Goal: Task Accomplishment & Management: Manage account settings

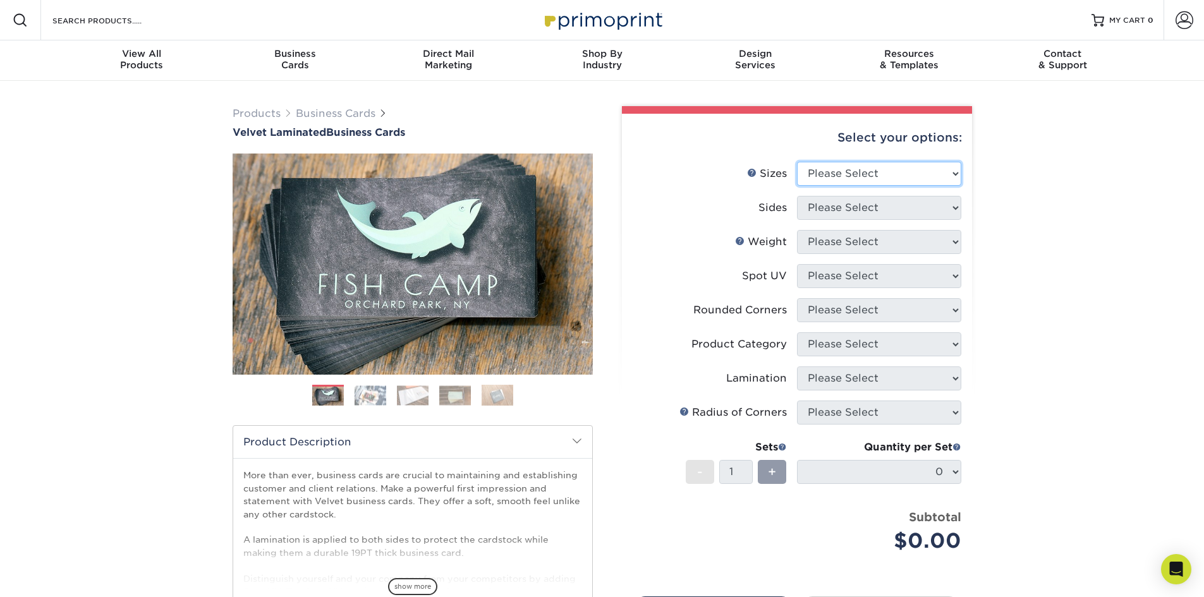
click at [862, 173] on select "Please Select 1.5" x 3.5" - Mini 1.75" x 3.5" - Mini 2" x 2" - Square 2" x 3" -…" at bounding box center [879, 174] width 164 height 24
select select "2.00x3.50"
click at [797, 162] on select "Please Select 1.5" x 3.5" - Mini 1.75" x 3.5" - Mini 2" x 2" - Square 2" x 3" -…" at bounding box center [879, 174] width 164 height 24
click at [875, 217] on select "Please Select Print Both Sides Print Front Only" at bounding box center [879, 208] width 164 height 24
select select "13abbda7-1d64-4f25-8bb2-c179b224825d"
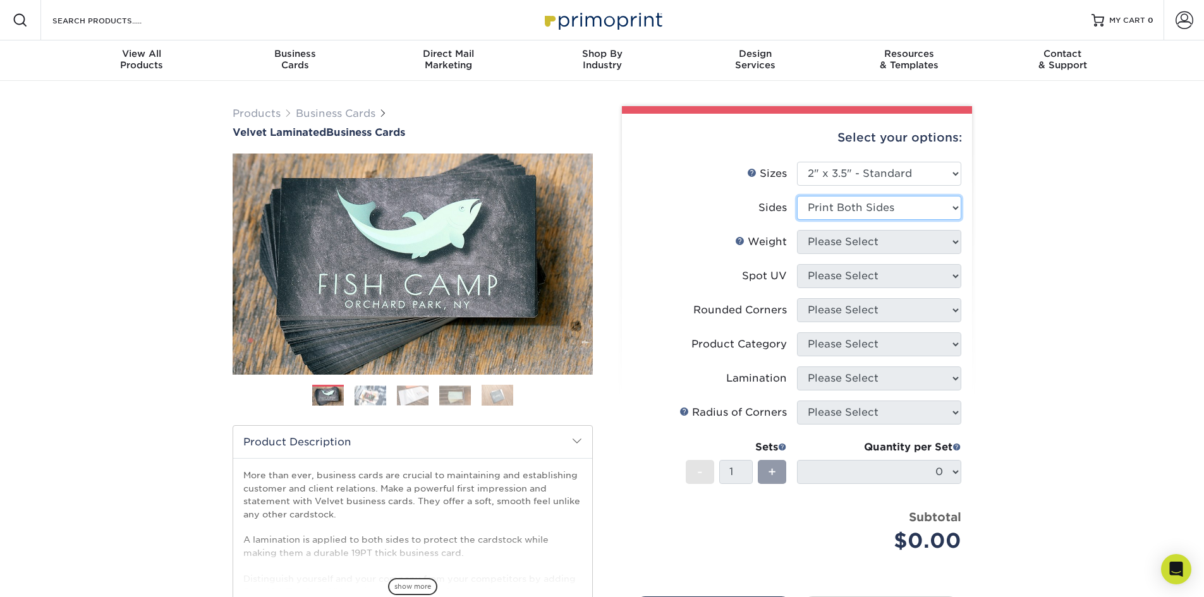
click at [797, 196] on select "Please Select Print Both Sides Print Front Only" at bounding box center [879, 208] width 164 height 24
click at [893, 245] on select "Please Select 16PT" at bounding box center [879, 242] width 164 height 24
select select "16PT"
click at [797, 230] on select "Please Select 16PT" at bounding box center [879, 242] width 164 height 24
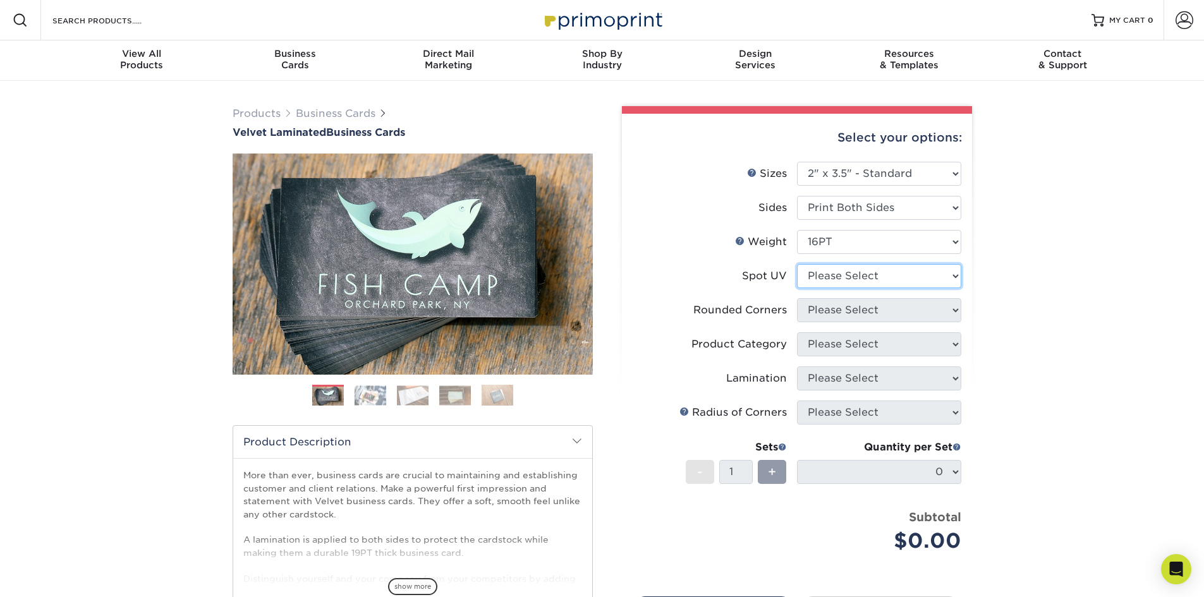
click at [891, 276] on select "Please Select No Spot UV Front and Back (Both Sides) Front Only Back Only" at bounding box center [879, 276] width 164 height 24
select select "3"
click at [797, 264] on select "Please Select No Spot UV Front and Back (Both Sides) Front Only Back Only" at bounding box center [879, 276] width 164 height 24
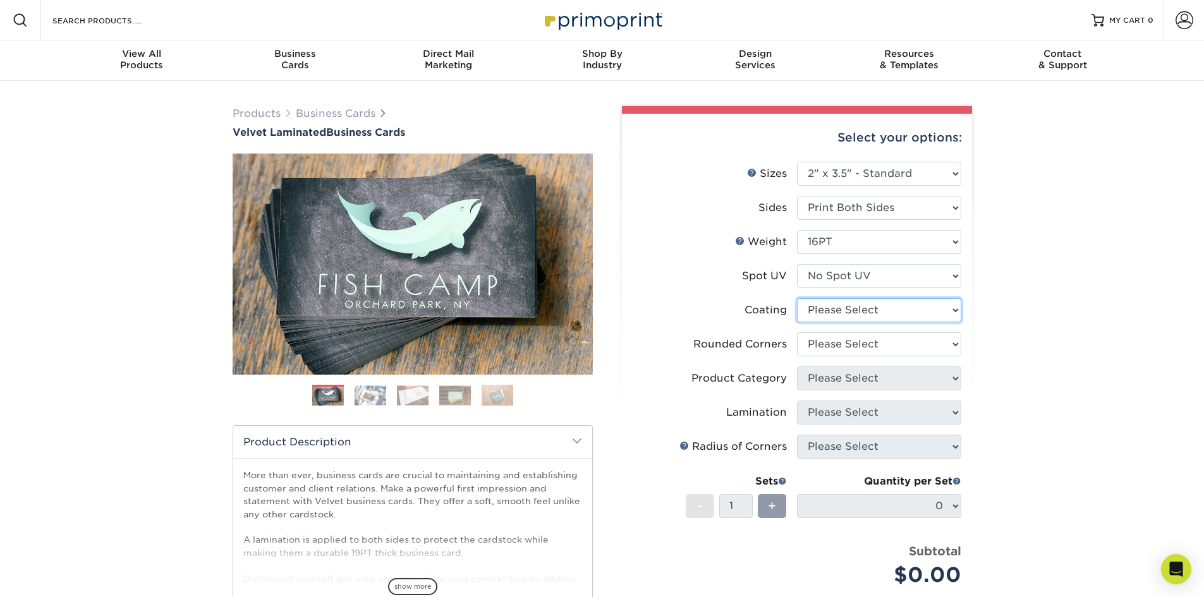
click at [893, 308] on select at bounding box center [879, 310] width 164 height 24
select select "3e7618de-abca-4bda-9f97-8b9129e913d8"
click at [797, 298] on select at bounding box center [879, 310] width 164 height 24
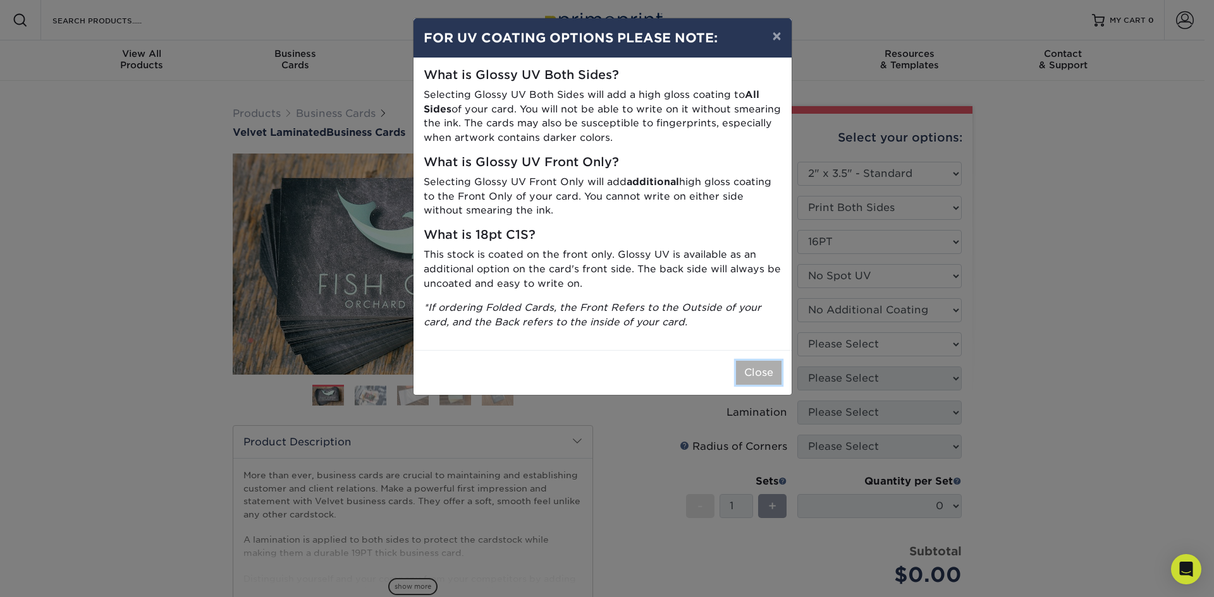
click at [760, 379] on button "Close" at bounding box center [759, 373] width 46 height 24
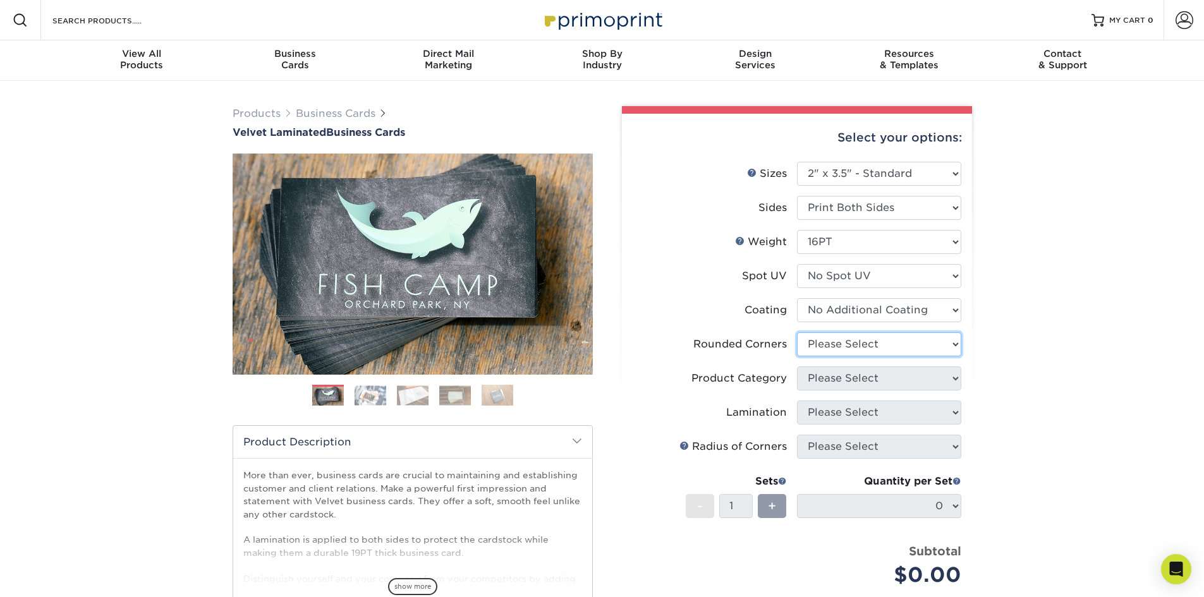
click at [840, 346] on select "Please Select Yes - Round 2 Corners Yes - Round 4 Corners No" at bounding box center [879, 344] width 164 height 24
select select "0"
click at [797, 332] on select "Please Select Yes - Round 2 Corners Yes - Round 4 Corners No" at bounding box center [879, 344] width 164 height 24
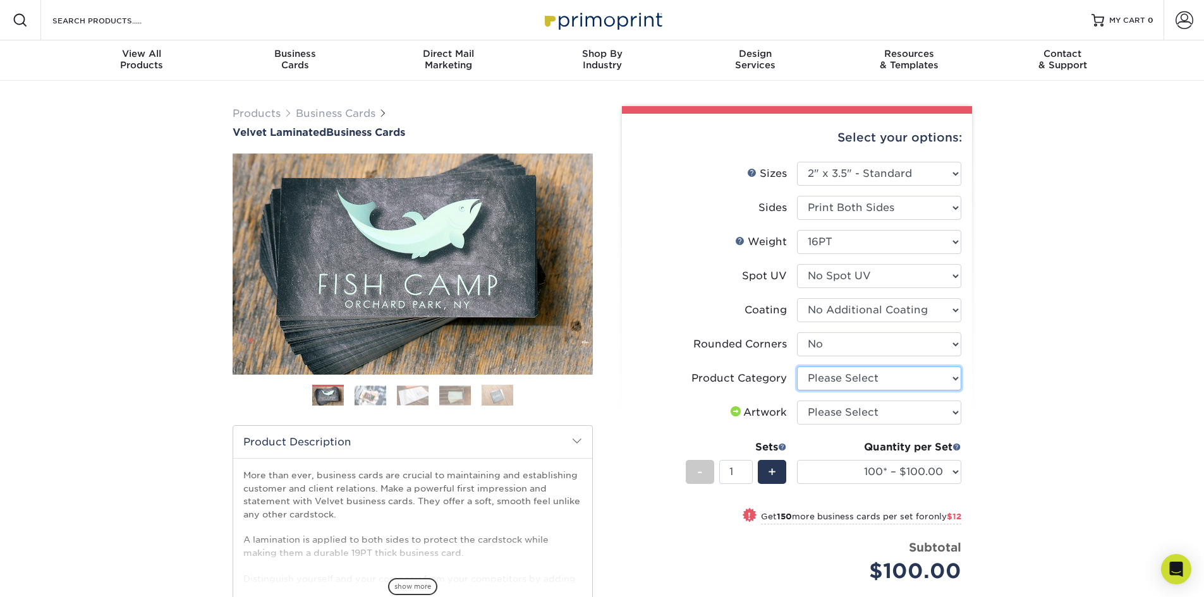
drag, startPoint x: 831, startPoint y: 375, endPoint x: 837, endPoint y: 377, distance: 6.6
click at [831, 376] on select "Please Select Business Cards" at bounding box center [879, 379] width 164 height 24
select select "3b5148f1-0588-4f88-a218-97bcfdce65c1"
click at [797, 367] on select "Please Select Business Cards" at bounding box center [879, 379] width 164 height 24
click at [841, 414] on select "Please Select I will upload files I need a design - $100" at bounding box center [879, 413] width 164 height 24
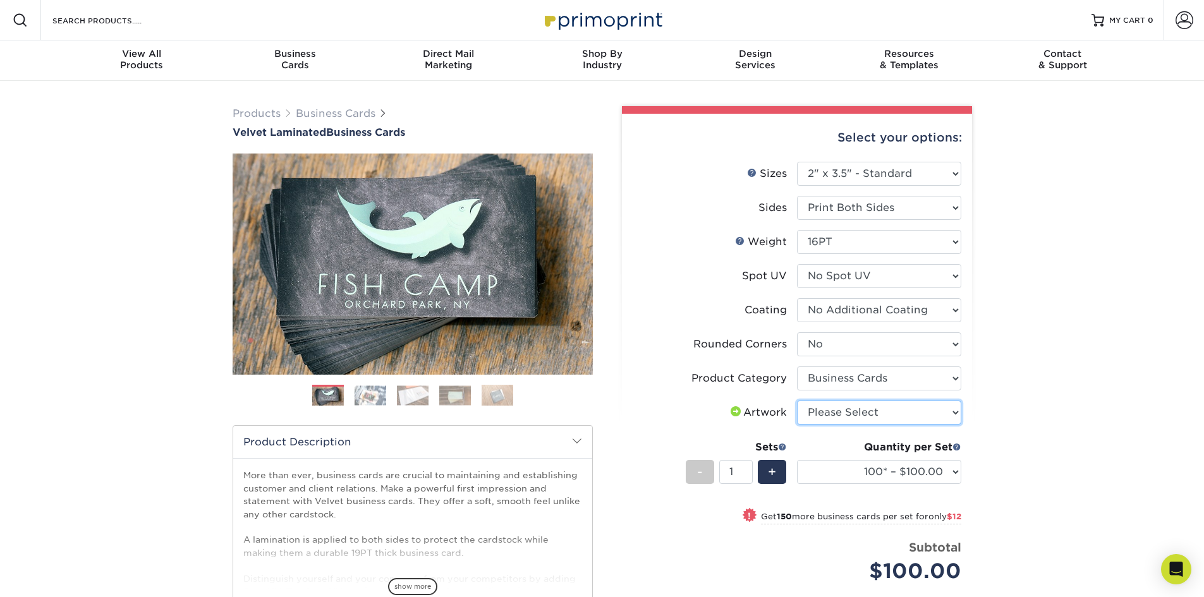
select select "upload"
click at [797, 401] on select "Please Select I will upload files I need a design - $100" at bounding box center [879, 413] width 164 height 24
click at [997, 437] on div "Products Business Cards Velvet Laminated Business Cards Previous Next" at bounding box center [602, 440] width 1204 height 719
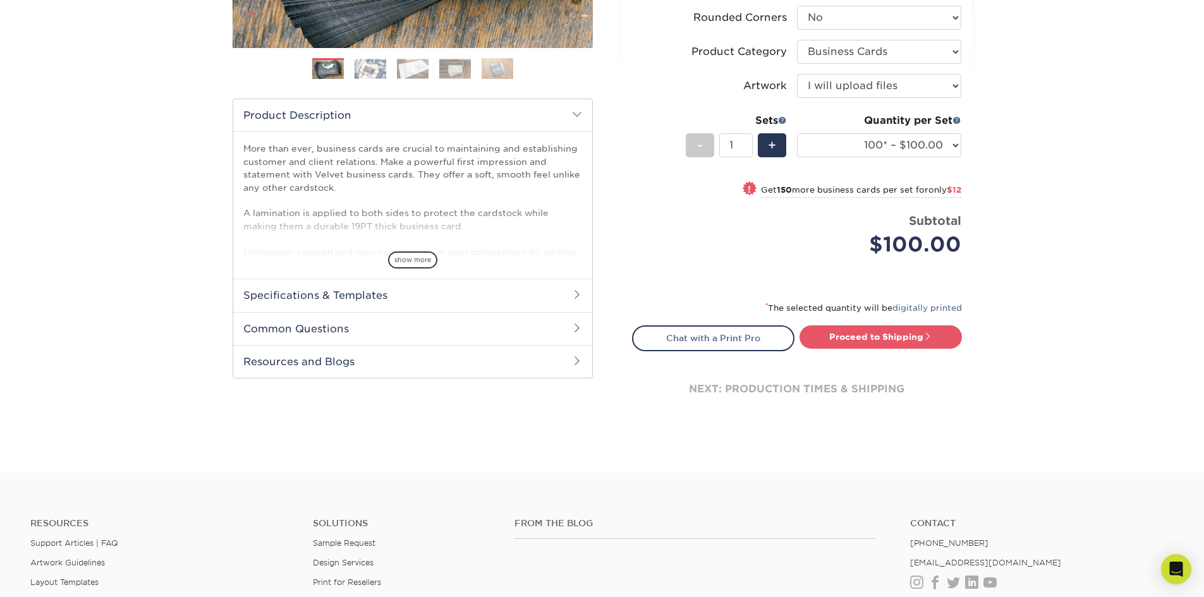
scroll to position [379, 0]
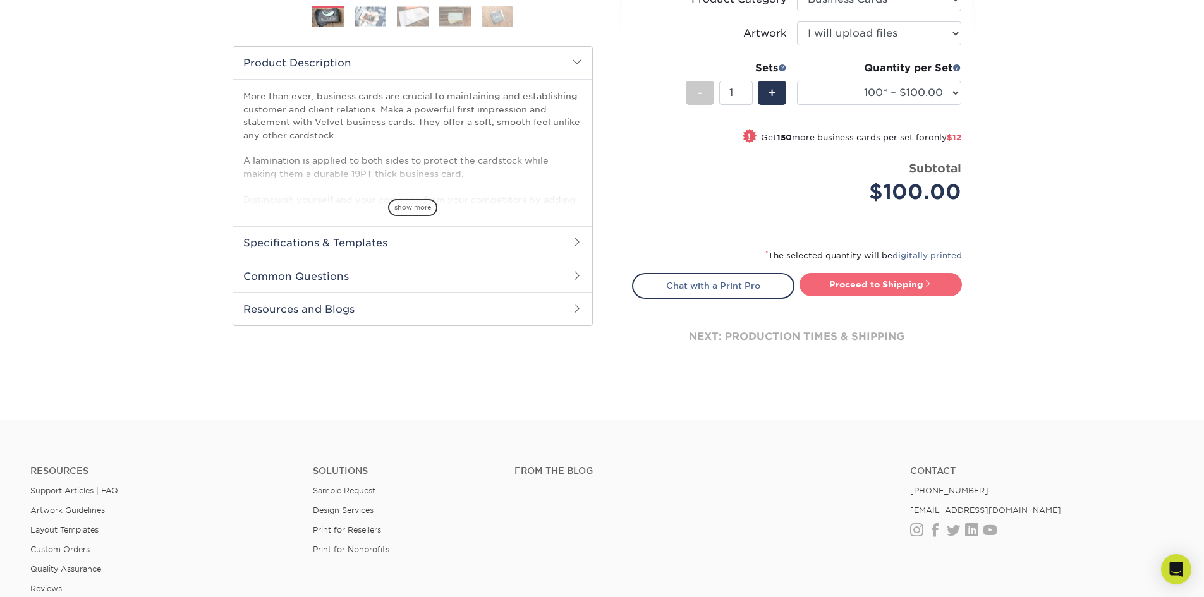
click at [872, 290] on link "Proceed to Shipping" at bounding box center [881, 284] width 162 height 23
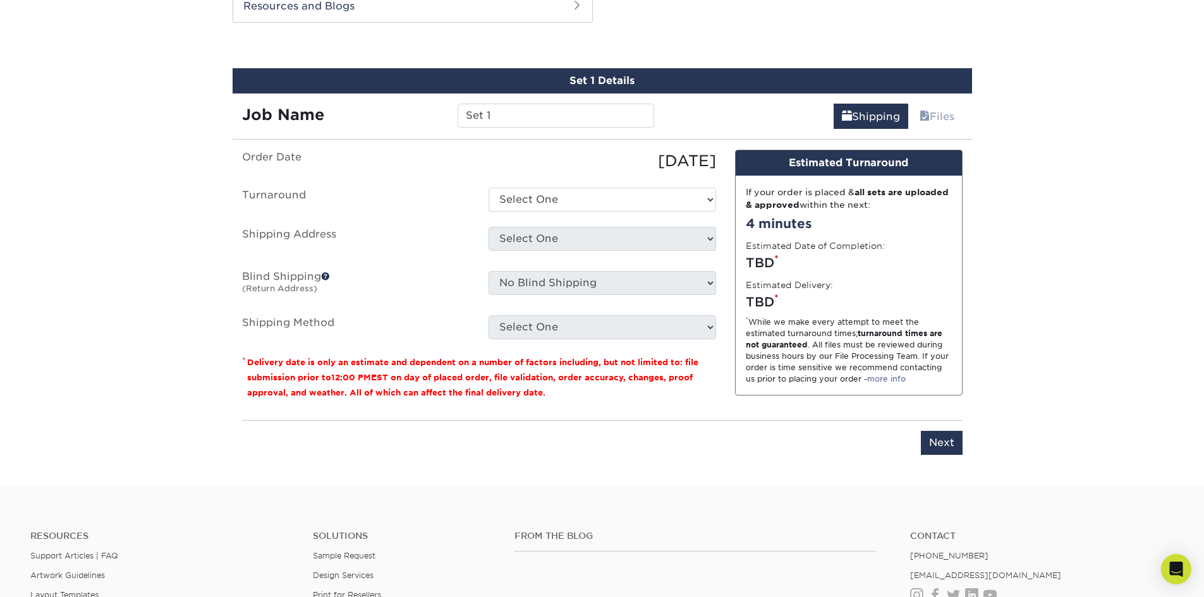
scroll to position [687, 0]
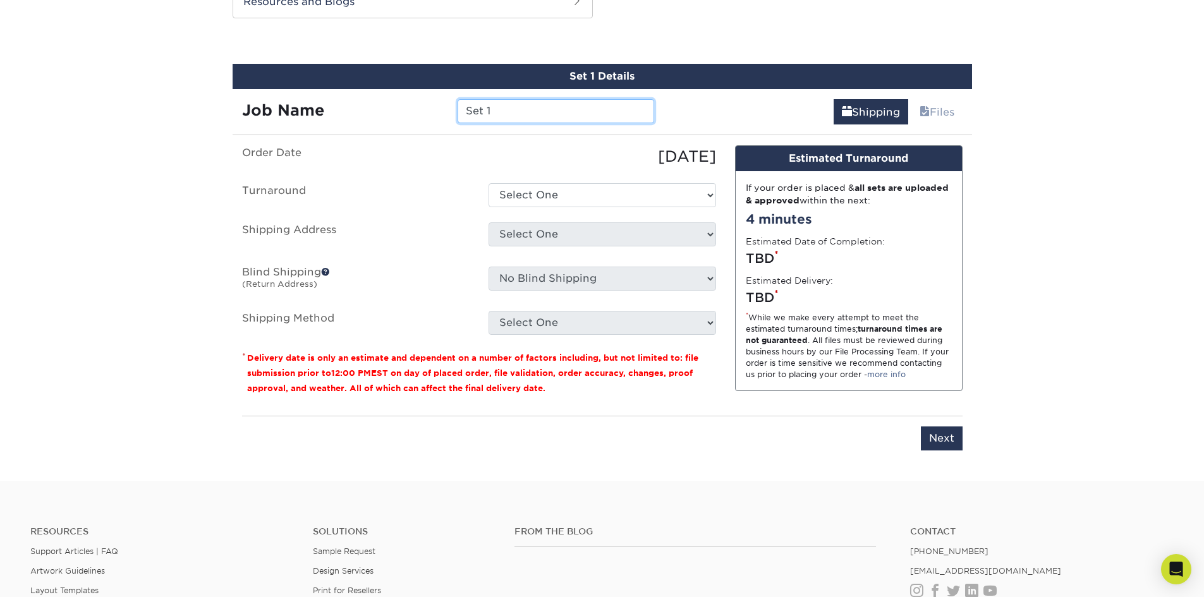
drag, startPoint x: 552, startPoint y: 114, endPoint x: 439, endPoint y: 115, distance: 113.2
click at [439, 114] on div "Job Name Set 1" at bounding box center [449, 111] width 432 height 24
type input "[PERSON_NAME]"
click at [516, 190] on select "Select One 2-4 Business Days 2 Day Next Business Day" at bounding box center [603, 195] width 228 height 24
select select "2ada4704-3e6d-433a-a581-722d89888c56"
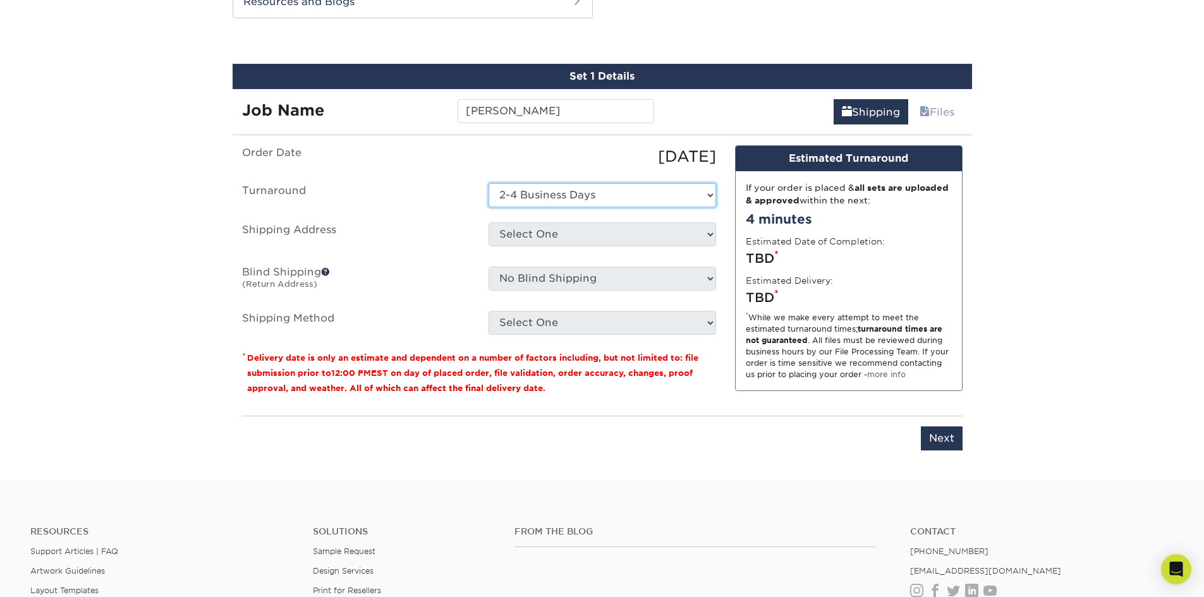
click at [489, 183] on select "Select One 2-4 Business Days 2 Day Next Business Day" at bounding box center [603, 195] width 228 height 24
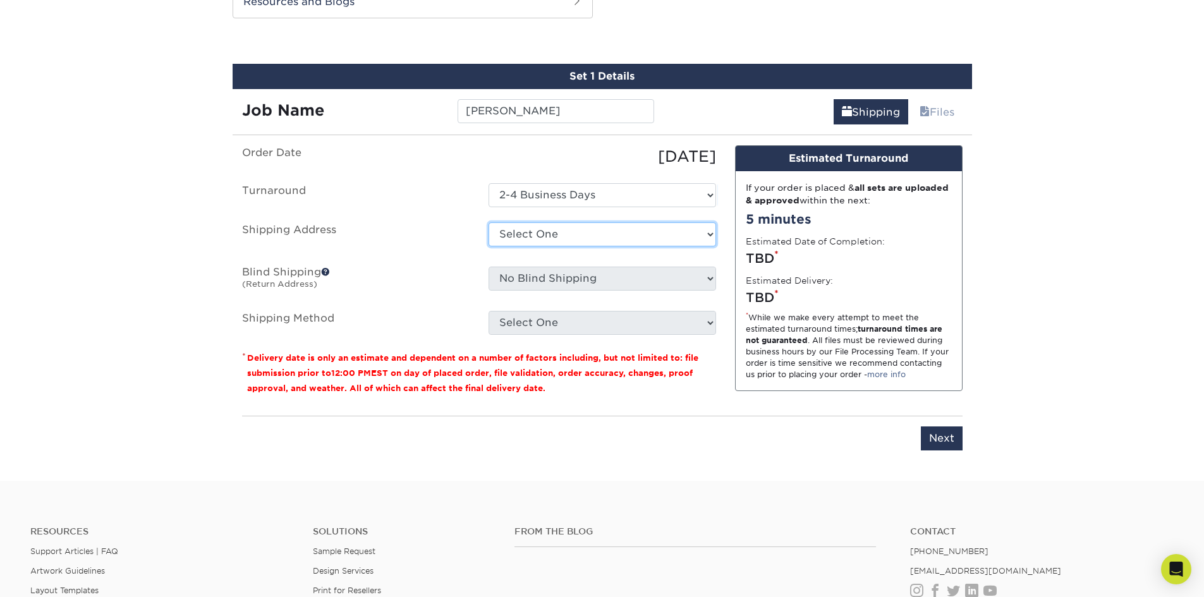
click at [557, 240] on select "Select One + Add New Address - Login" at bounding box center [603, 234] width 228 height 24
click at [410, 222] on label "Shipping Address" at bounding box center [356, 236] width 247 height 29
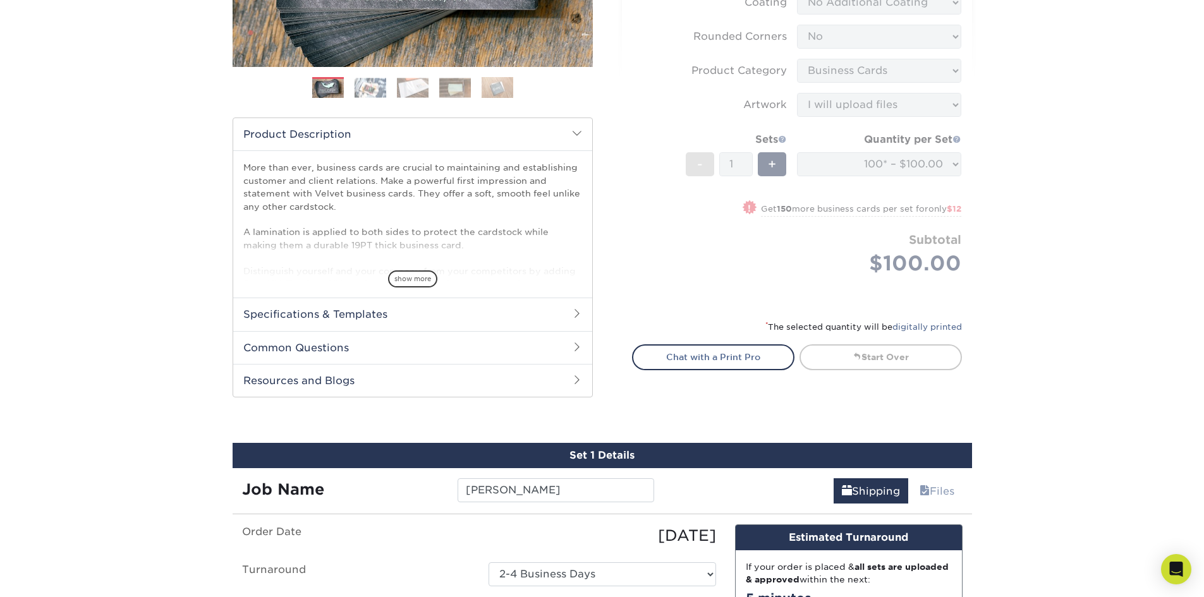
scroll to position [0, 0]
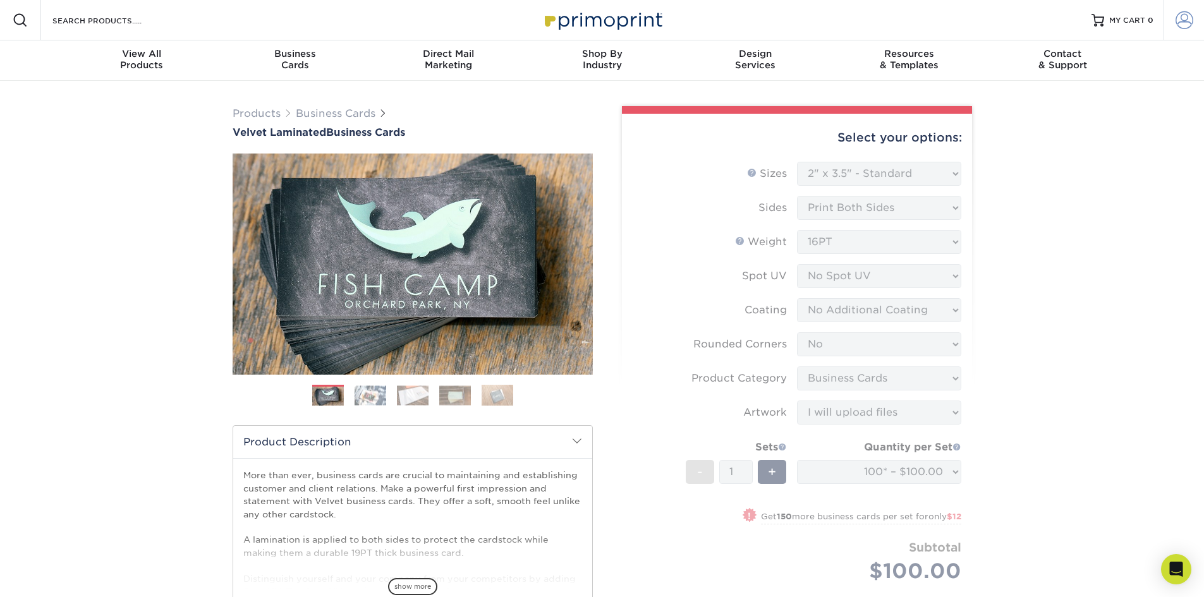
click at [1181, 16] on span at bounding box center [1185, 20] width 18 height 18
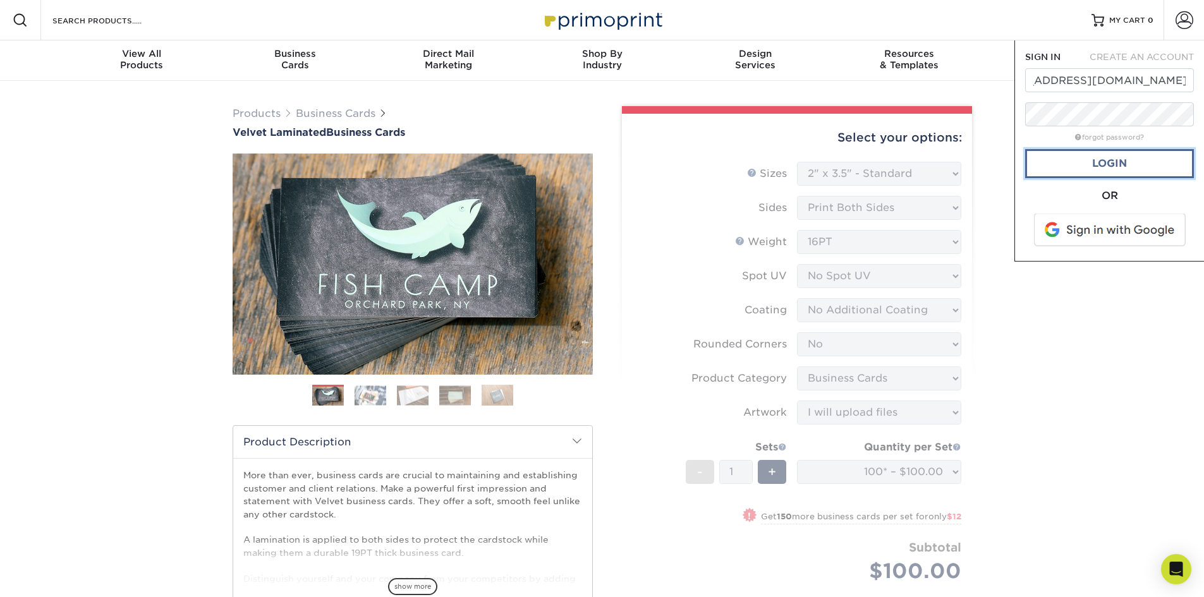
click at [1113, 165] on link "Login" at bounding box center [1109, 163] width 169 height 29
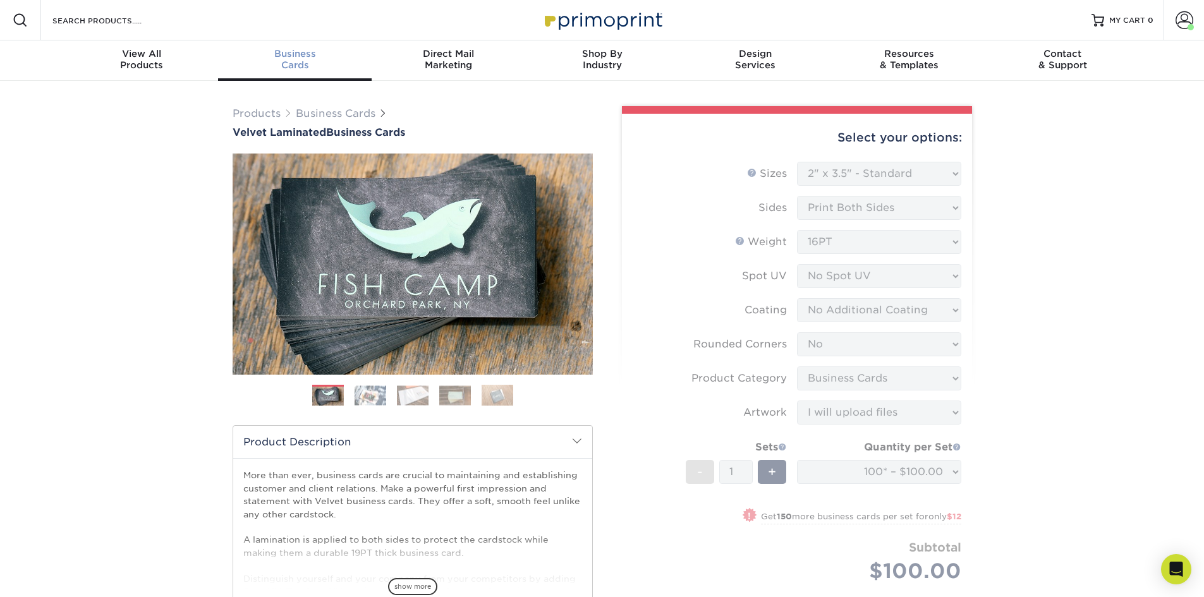
click at [273, 63] on div "Business Cards" at bounding box center [295, 59] width 154 height 23
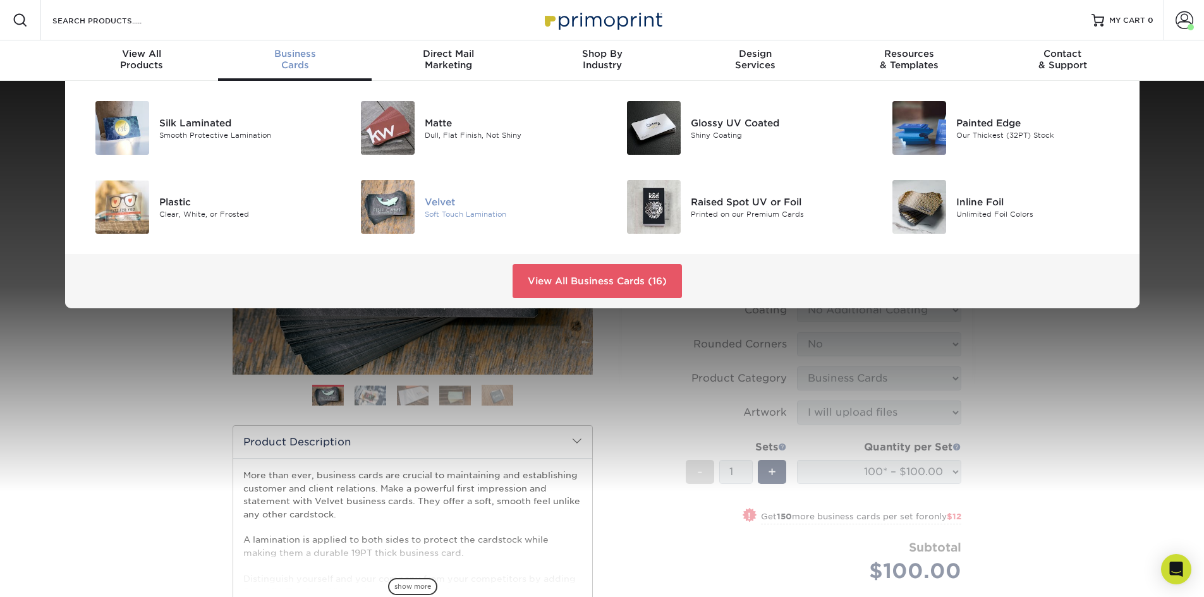
click at [376, 195] on img at bounding box center [388, 207] width 54 height 54
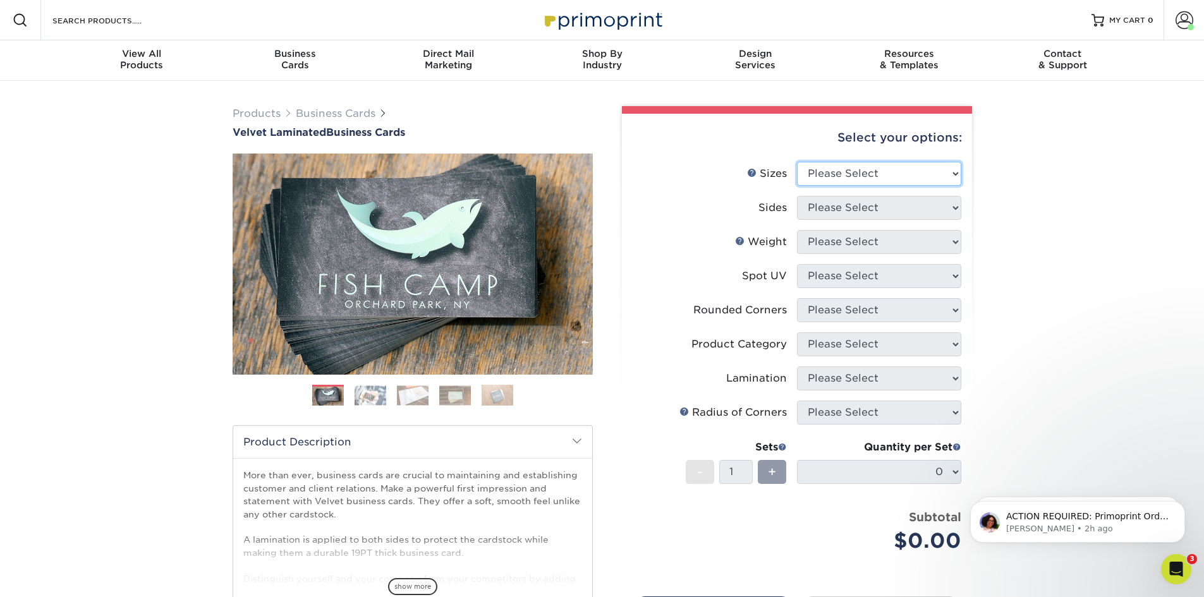
click at [899, 174] on select "Please Select 1.5" x 3.5" - Mini 1.75" x 3.5" - Mini 2" x 2" - Square 2" x 3" -…" at bounding box center [879, 174] width 164 height 24
select select "2.00x3.50"
click at [797, 162] on select "Please Select 1.5" x 3.5" - Mini 1.75" x 3.5" - Mini 2" x 2" - Square 2" x 3" -…" at bounding box center [879, 174] width 164 height 24
click at [894, 222] on li "Sides Please Select Print Both Sides Print Front Only" at bounding box center [797, 213] width 329 height 34
click at [891, 207] on select "Please Select Print Both Sides Print Front Only" at bounding box center [879, 208] width 164 height 24
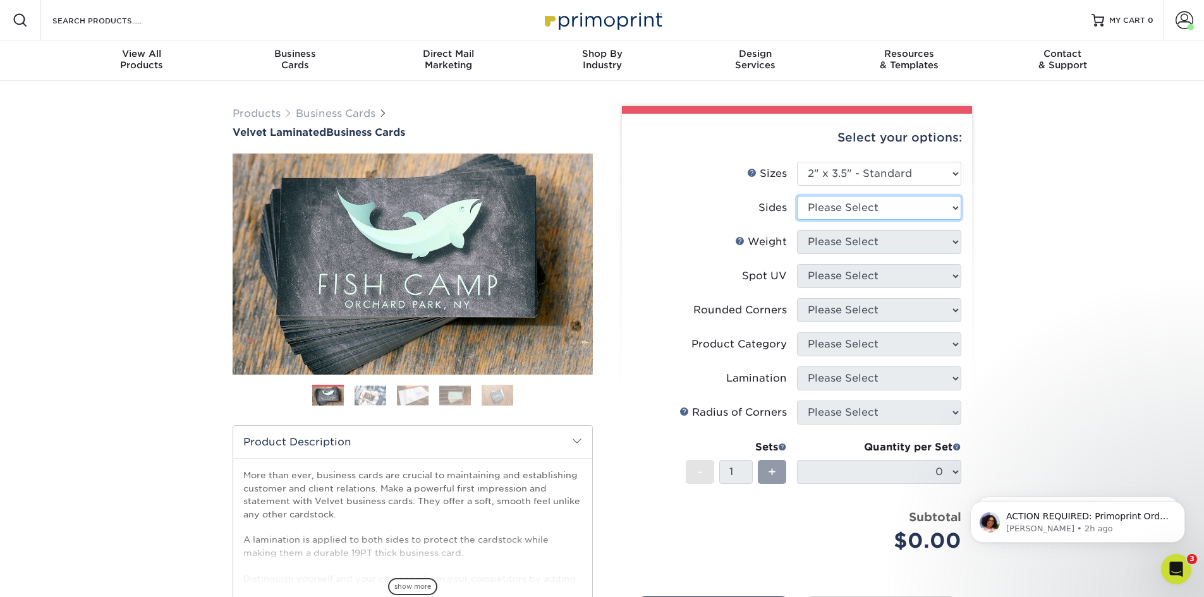
select select "13abbda7-1d64-4f25-8bb2-c179b224825d"
click at [797, 196] on select "Please Select Print Both Sides Print Front Only" at bounding box center [879, 208] width 164 height 24
drag, startPoint x: 911, startPoint y: 245, endPoint x: 897, endPoint y: 252, distance: 15.5
click at [908, 247] on select "Please Select 16PT" at bounding box center [879, 242] width 164 height 24
select select "16PT"
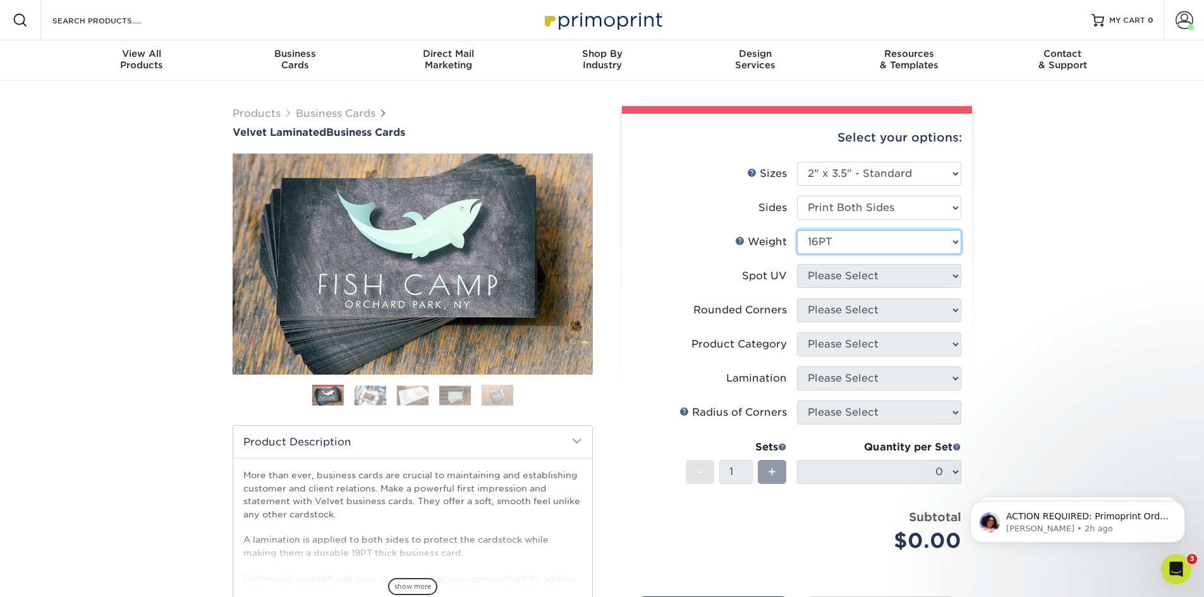
click at [797, 230] on select "Please Select 16PT" at bounding box center [879, 242] width 164 height 24
click at [870, 280] on select "Please Select No Spot UV Front and Back (Both Sides) Front Only Back Only" at bounding box center [879, 276] width 164 height 24
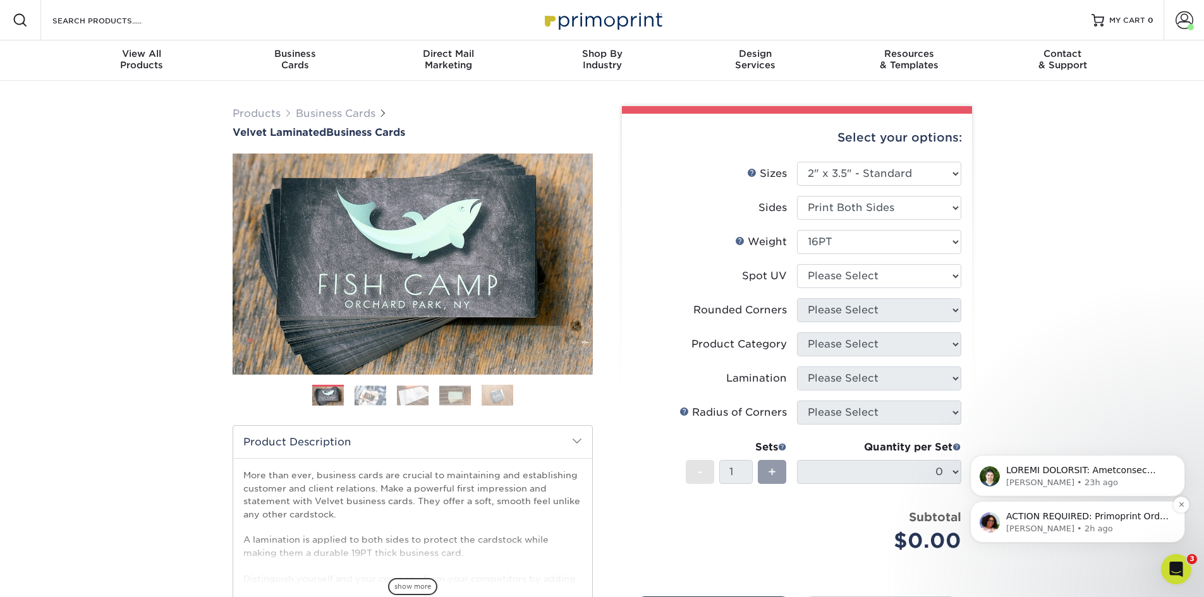
click at [1083, 525] on p "Avery • 2h ago" at bounding box center [1087, 528] width 163 height 11
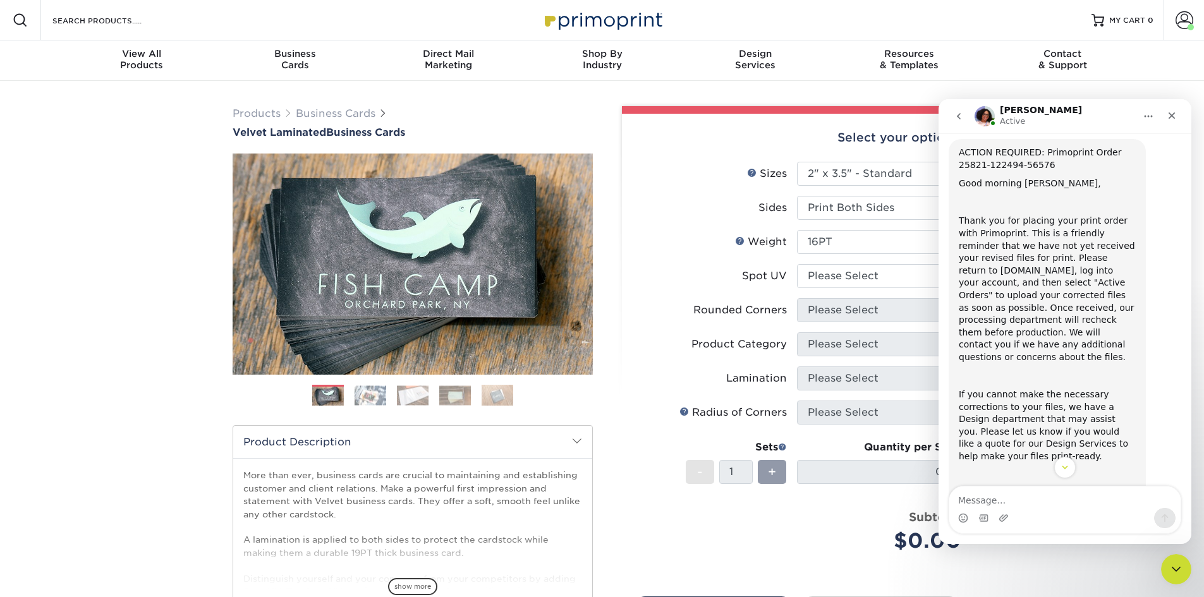
scroll to position [63, 0]
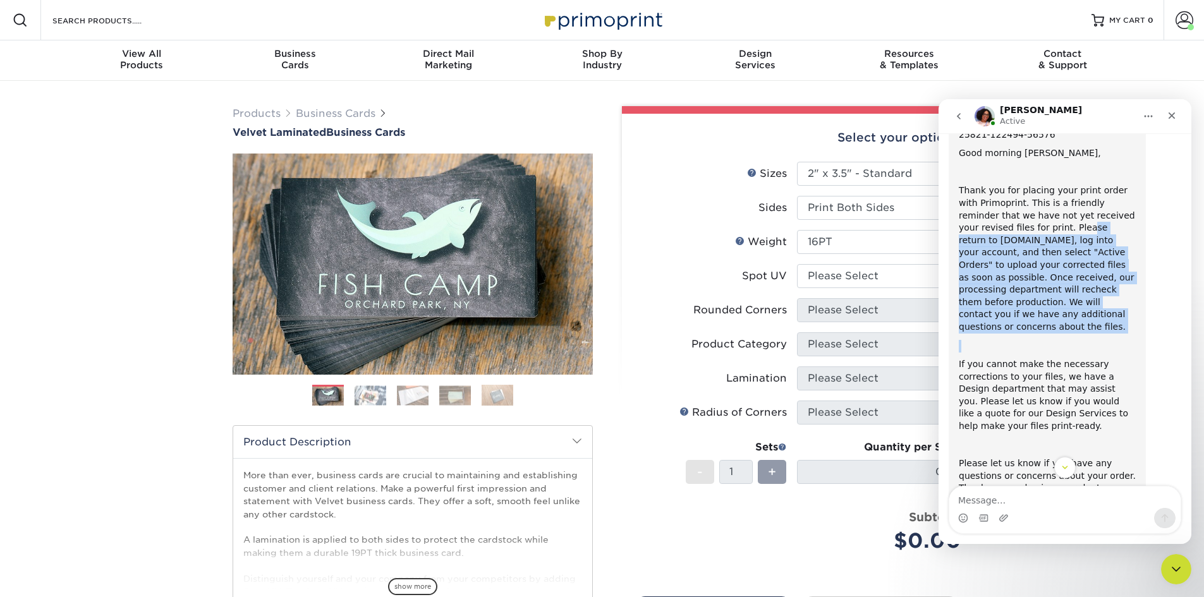
drag, startPoint x: 1012, startPoint y: 232, endPoint x: 1102, endPoint y: 337, distance: 138.1
click at [1101, 337] on div "ACTION REQUIRED: Primoprint Order 25821-122494-56576 Good morning Lindsay, Than…" at bounding box center [1047, 317] width 177 height 403
click at [1102, 340] on div "Avery says…" at bounding box center [1047, 346] width 177 height 13
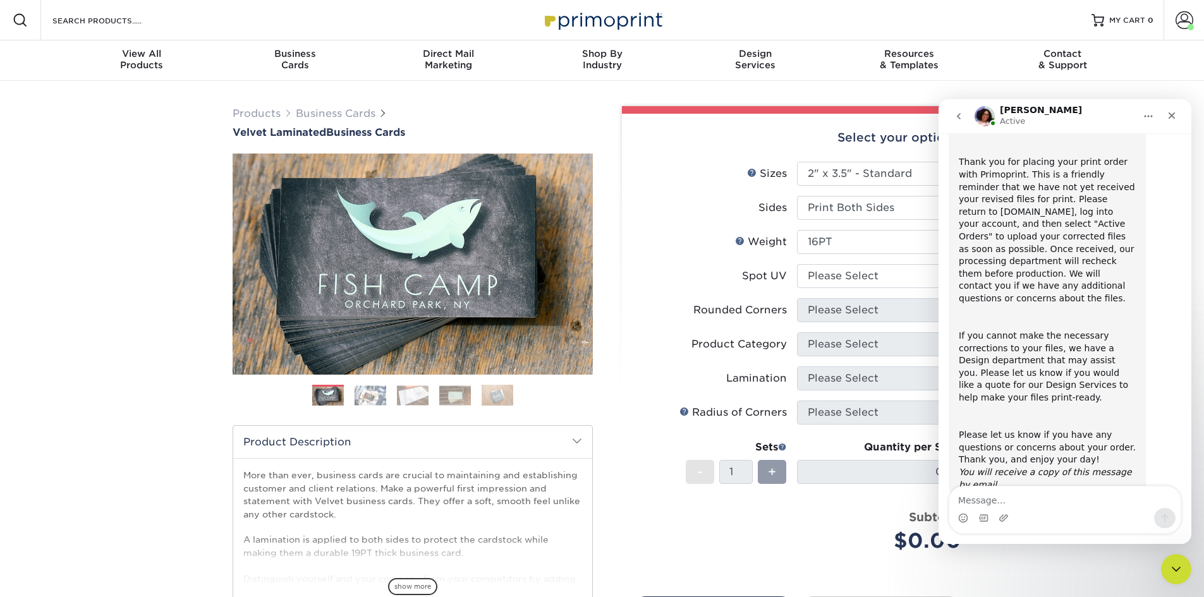
scroll to position [106, 0]
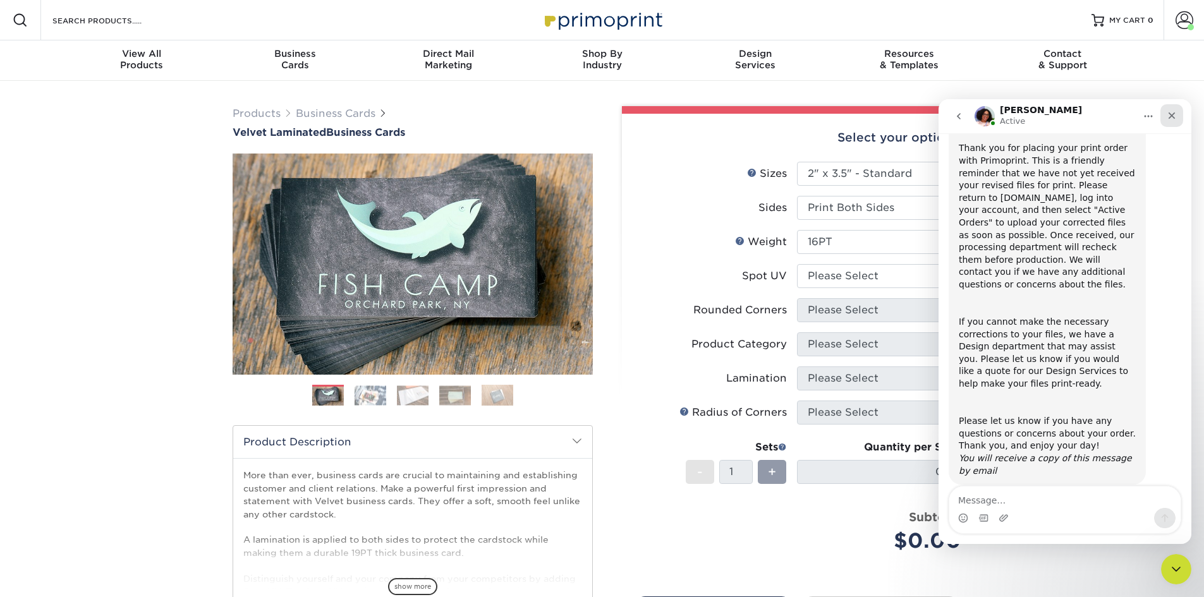
click at [1176, 113] on icon "Close" at bounding box center [1172, 116] width 10 height 10
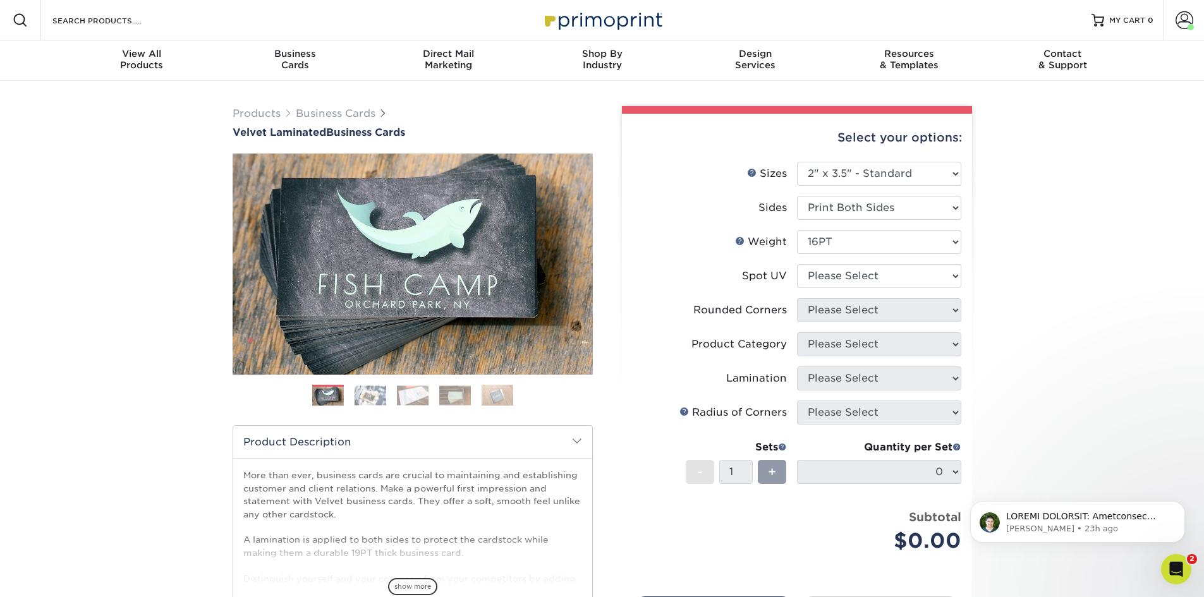
scroll to position [0, 0]
click at [1114, 34] on link "MY CART 0" at bounding box center [1123, 20] width 62 height 40
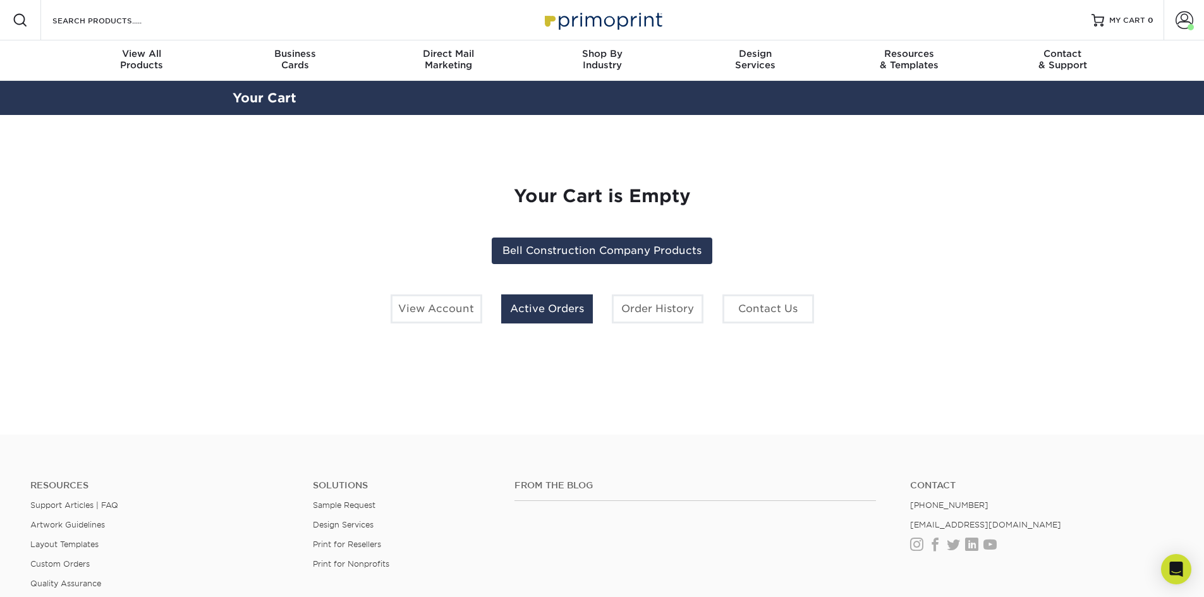
click at [530, 308] on link "Active Orders" at bounding box center [547, 309] width 92 height 29
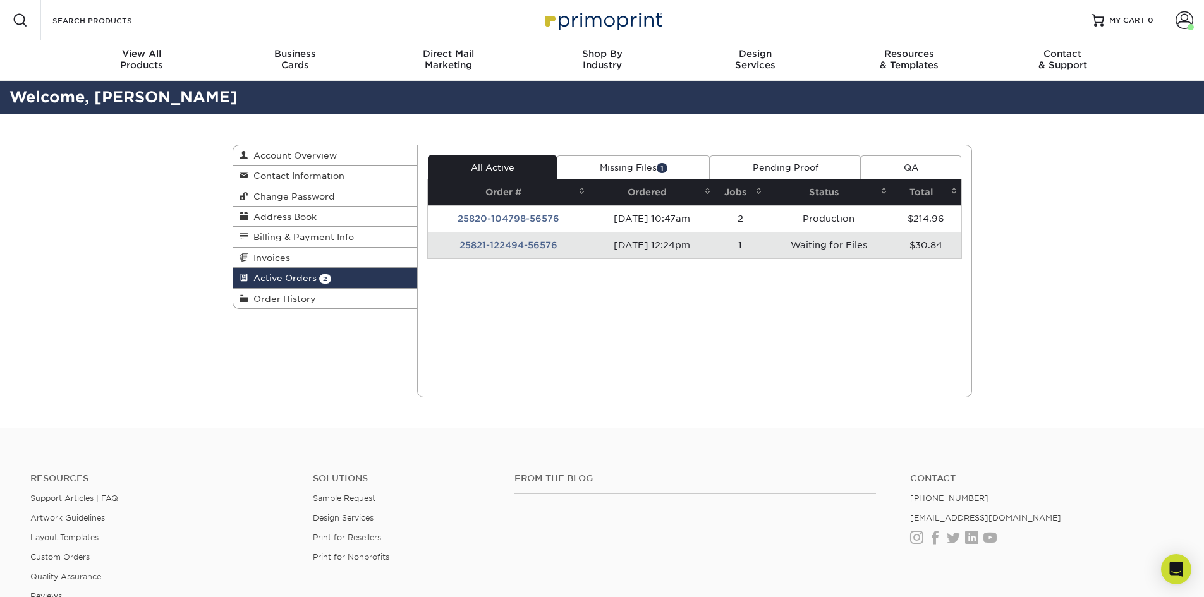
click at [478, 247] on td "25821-122494-56576" at bounding box center [508, 245] width 161 height 27
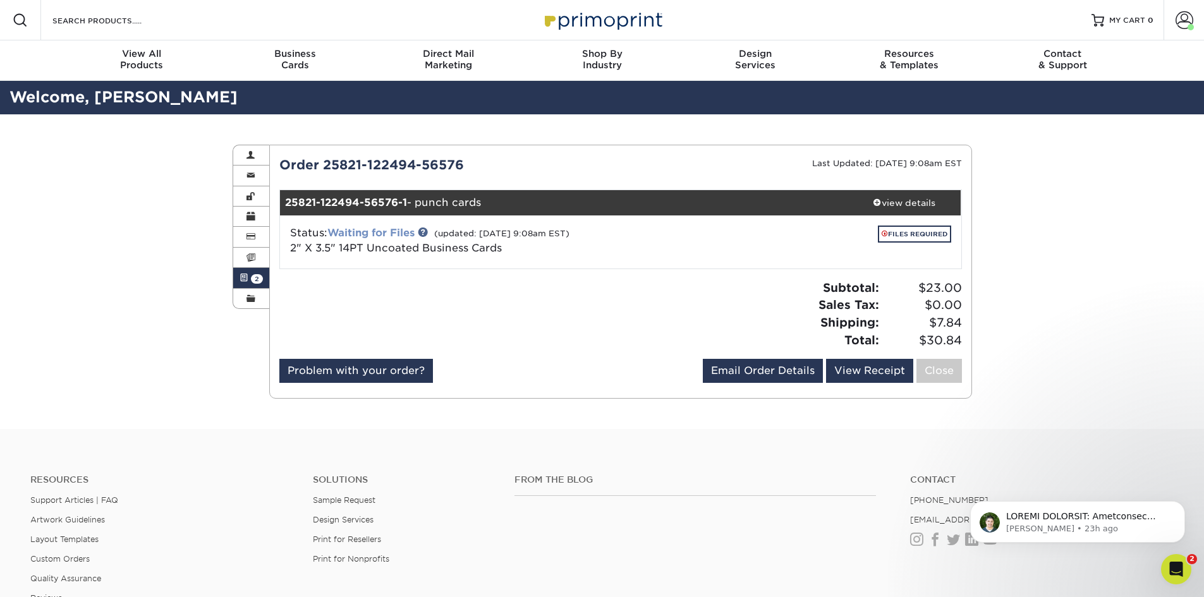
click at [411, 229] on link "Waiting for Files" at bounding box center [370, 233] width 87 height 12
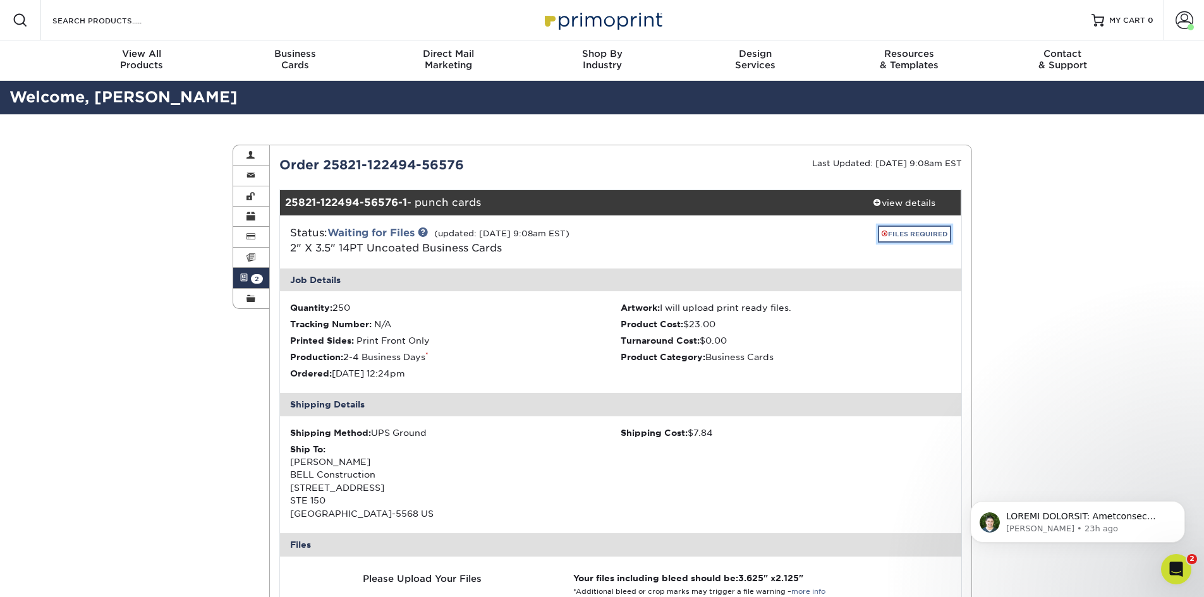
click at [898, 229] on link "FILES REQUIRED" at bounding box center [914, 234] width 73 height 17
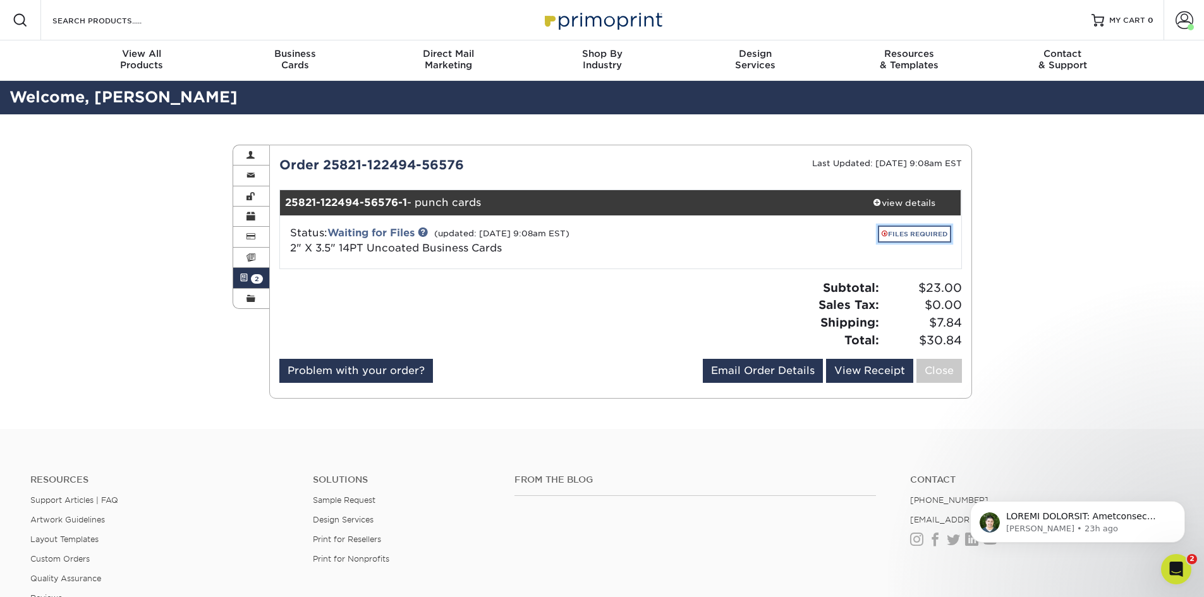
click at [898, 229] on link "FILES REQUIRED" at bounding box center [914, 234] width 73 height 17
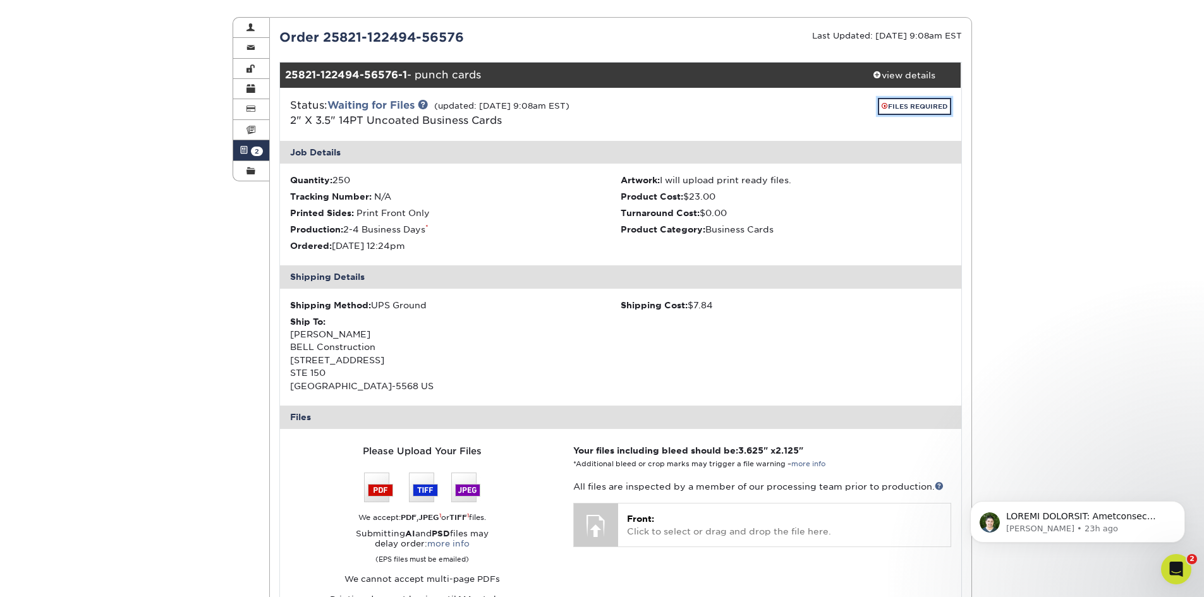
scroll to position [126, 0]
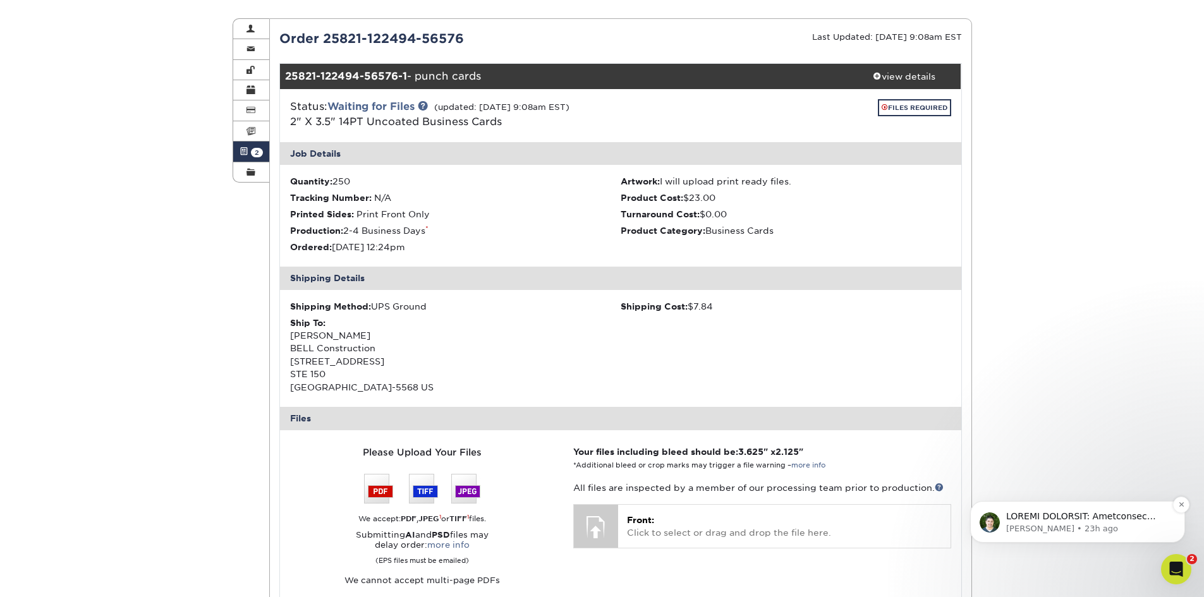
click at [1075, 521] on p "Notification stack" at bounding box center [1087, 517] width 163 height 13
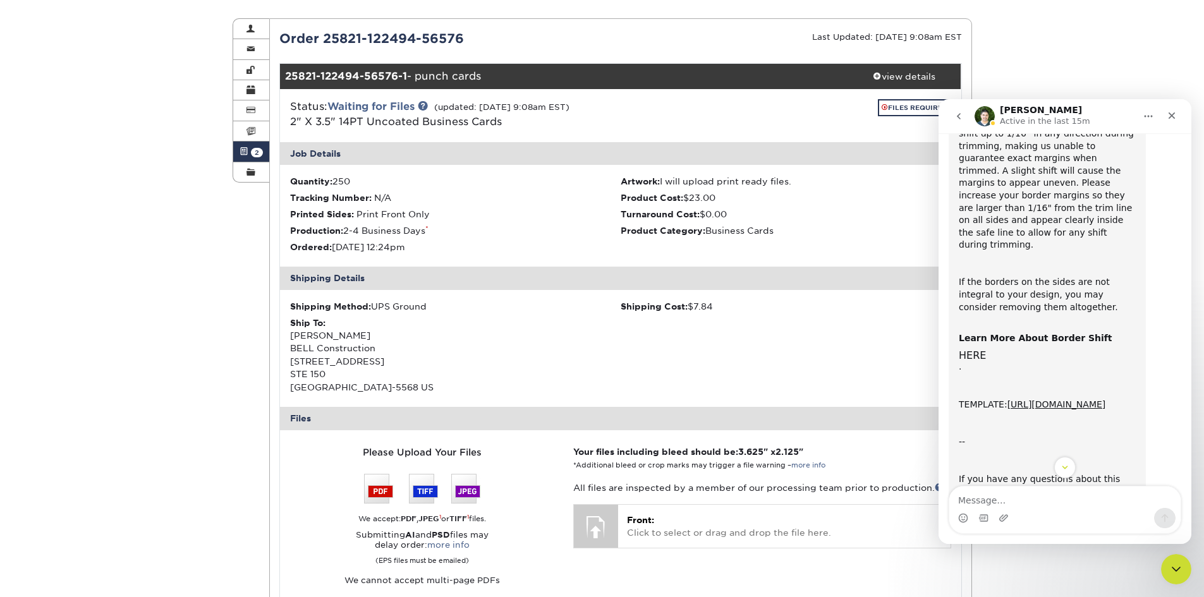
scroll to position [190, 0]
click at [1008, 398] on link "https://www.primoprint.com/template-files/business-cards/3.5x2.zip" at bounding box center [1057, 403] width 99 height 10
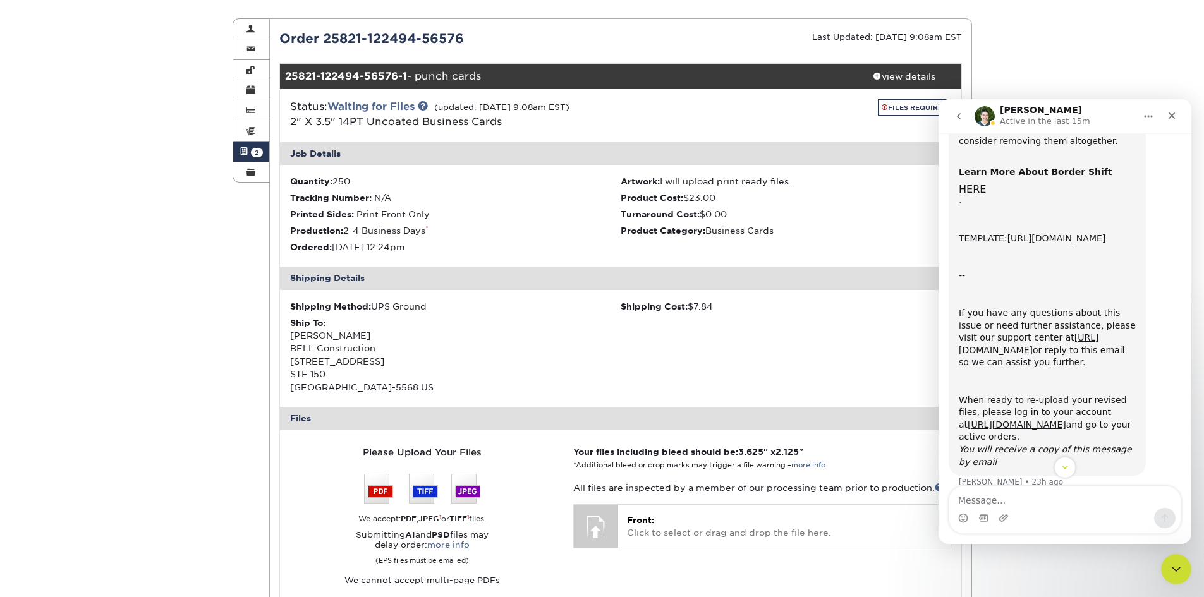
scroll to position [370, 0]
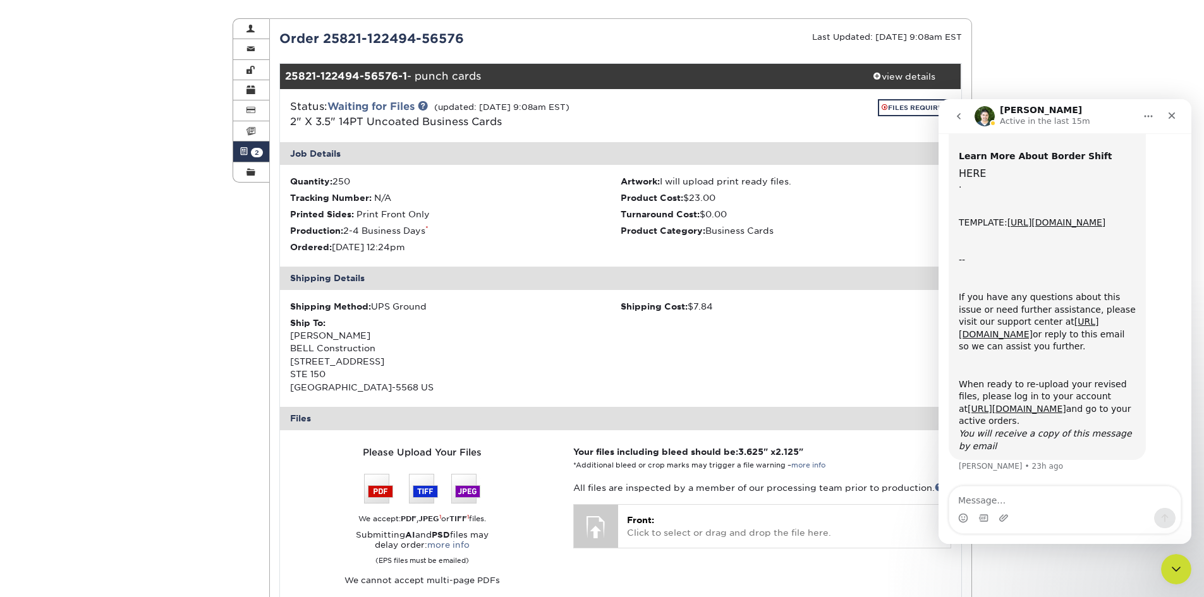
click at [114, 232] on div "Active Orders Account Overview Contact Information Change Password Address Book…" at bounding box center [602, 431] width 1204 height 887
